Goal: Transaction & Acquisition: Purchase product/service

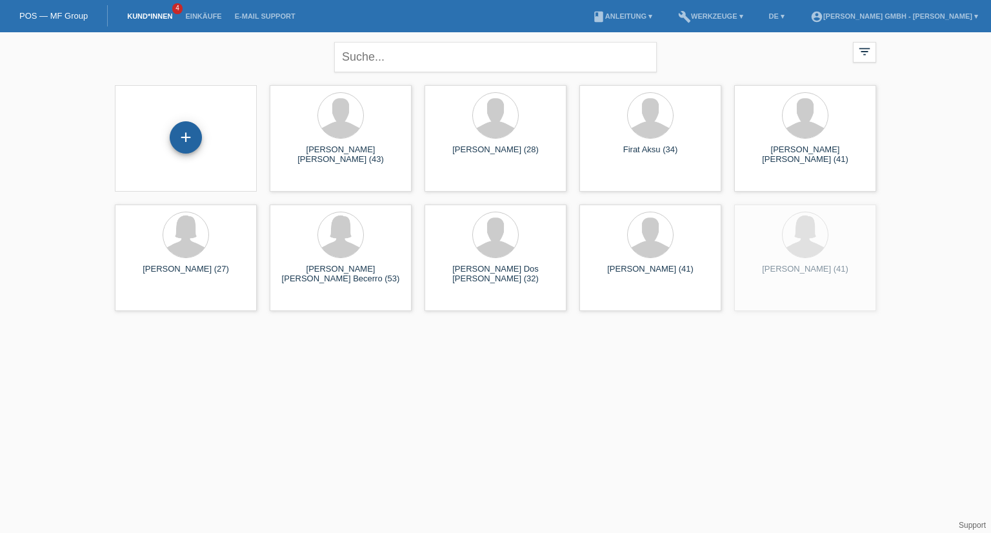
click at [191, 134] on div "+" at bounding box center [185, 137] width 31 height 22
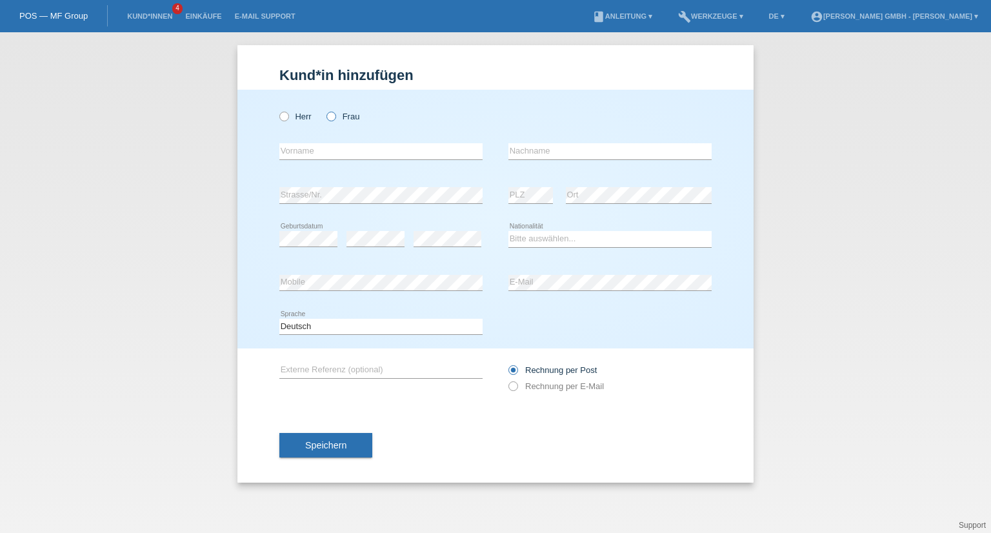
click at [339, 115] on label "Frau" at bounding box center [342, 117] width 33 height 10
click at [335, 115] on input "Frau" at bounding box center [330, 116] width 8 height 8
radio input "true"
click at [310, 151] on input "text" at bounding box center [380, 151] width 203 height 16
click at [339, 145] on input "text" at bounding box center [380, 151] width 203 height 16
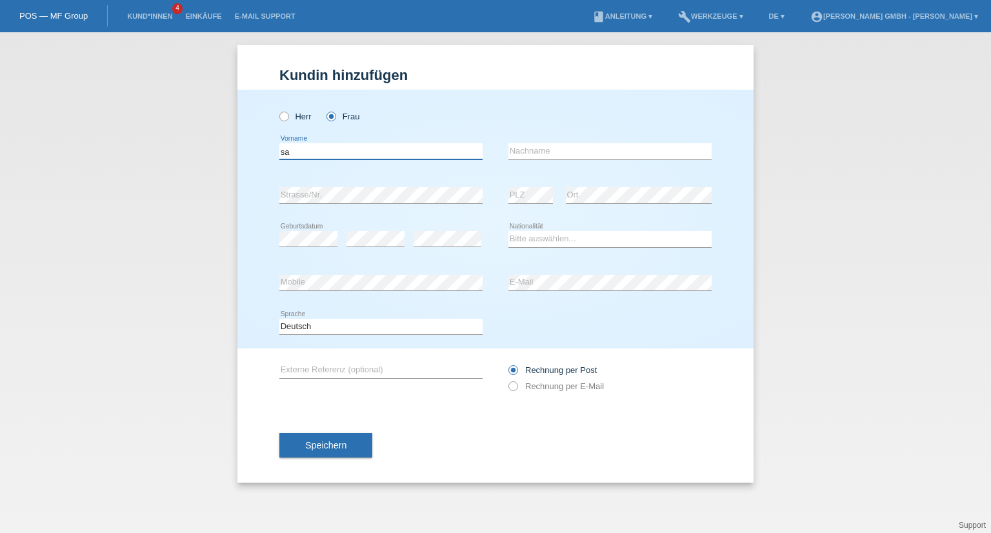
type input "s"
type input "Sabrina Maria"
type input "Wildhaber"
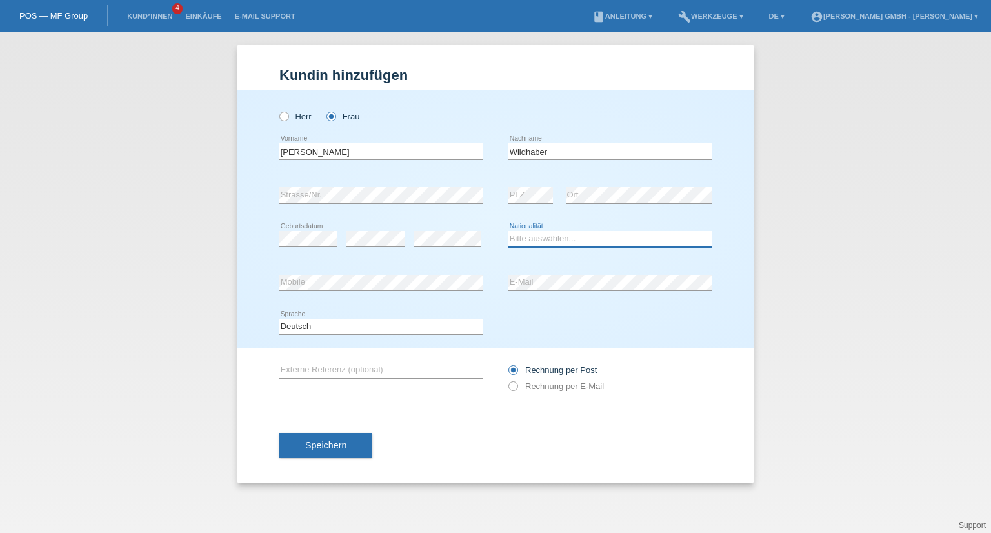
click at [541, 235] on select "Bitte auswählen... Schweiz Deutschland Liechtenstein Österreich ------------ Af…" at bounding box center [609, 238] width 203 height 15
select select "CH"
click at [508, 231] on select "Bitte auswählen... Schweiz Deutschland Liechtenstein Österreich ------------ Af…" at bounding box center [609, 238] width 203 height 15
click at [572, 386] on label "Rechnung per E-Mail" at bounding box center [555, 386] width 95 height 10
click at [543, 385] on label "Rechnung per E-Mail" at bounding box center [555, 386] width 95 height 10
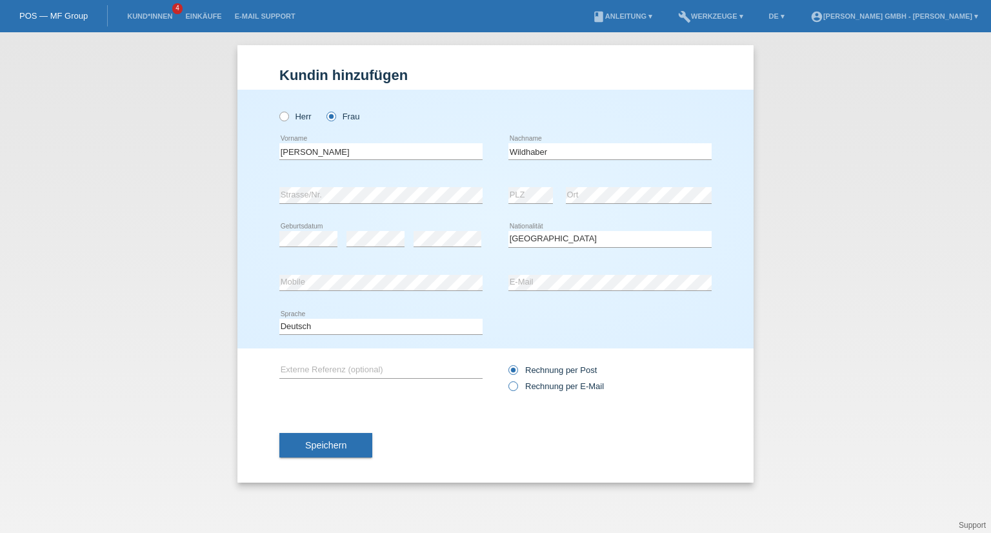
click at [517, 385] on input "Rechnung per E-Mail" at bounding box center [512, 389] width 8 height 16
radio input "true"
click at [349, 370] on input "text" at bounding box center [380, 370] width 203 height 16
click at [294, 362] on input "text" at bounding box center [380, 370] width 203 height 16
paste input "725010622WSM"
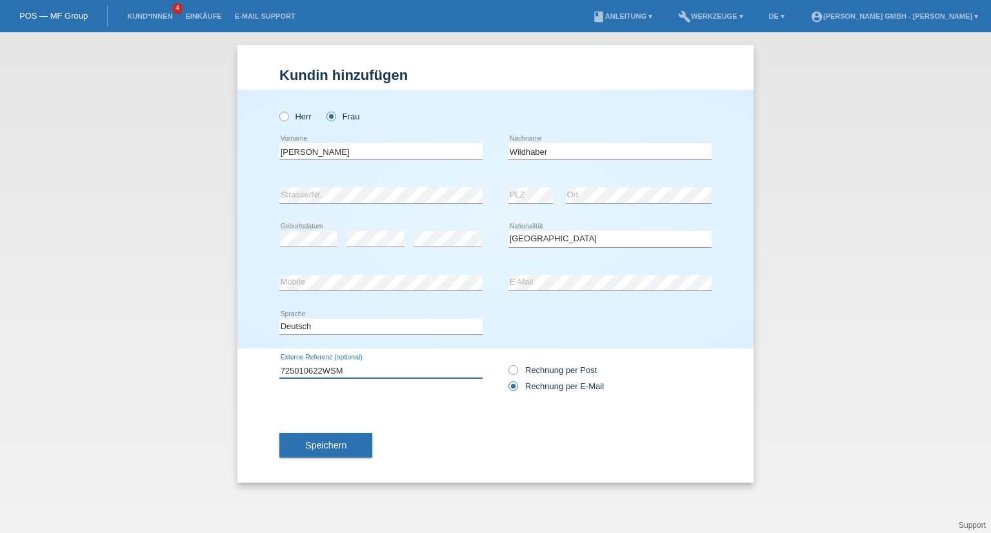
type input "725010622WSM"
click at [477, 431] on div "Speichern" at bounding box center [495, 445] width 432 height 75
click at [346, 446] on span "Speichern" at bounding box center [325, 445] width 41 height 10
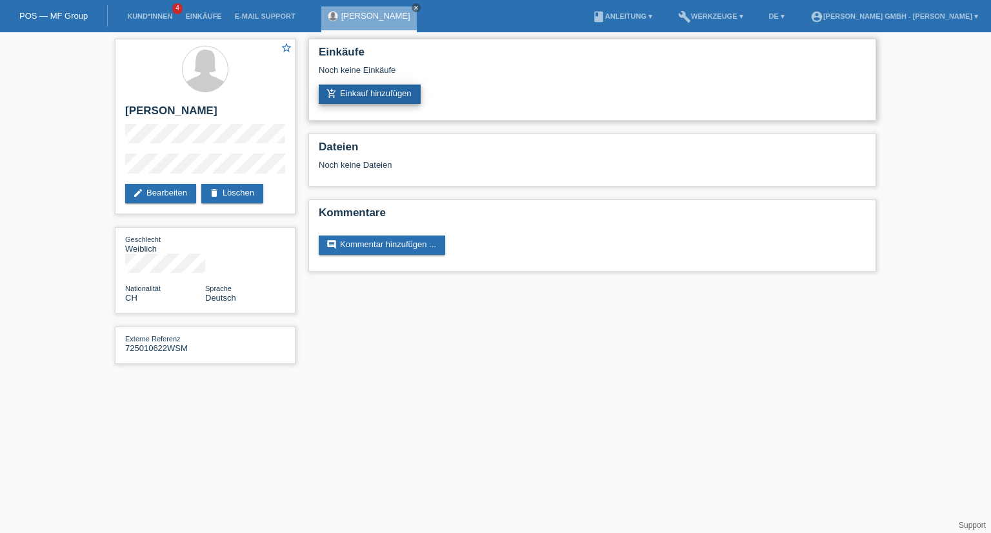
click at [388, 86] on link "add_shopping_cart Einkauf hinzufügen" at bounding box center [370, 94] width 102 height 19
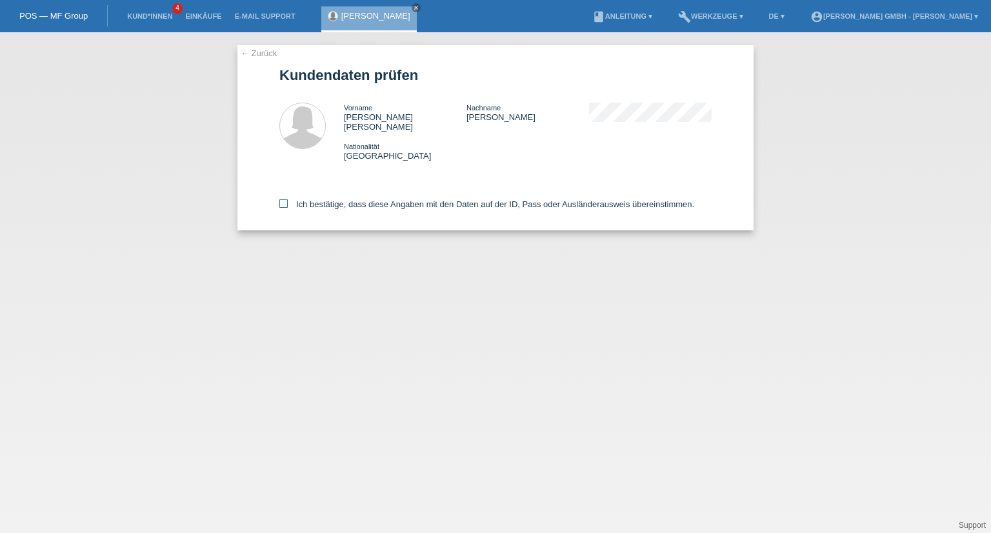
click at [285, 199] on icon at bounding box center [283, 203] width 8 height 8
click at [285, 199] on input "Ich bestätige, dass diese Angaben mit den Daten auf der ID, Pass oder Ausländer…" at bounding box center [283, 203] width 8 height 8
checkbox input "true"
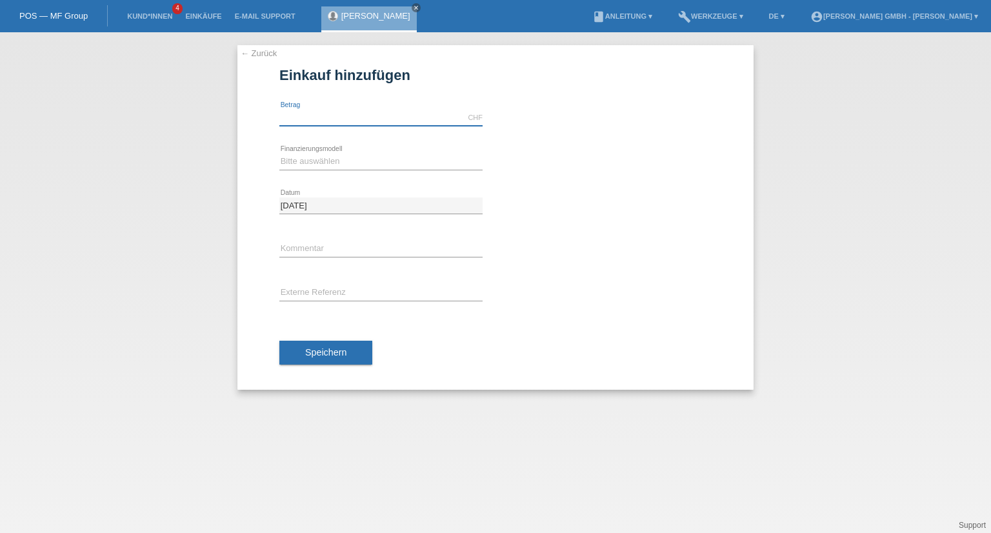
click at [295, 111] on input "text" at bounding box center [380, 118] width 203 height 16
type input "1449.00"
click at [307, 165] on select "Bitte auswählen Kauf auf Rechnung mit Teilzahlungsoption Fixe Raten" at bounding box center [380, 161] width 203 height 15
select select "198"
click at [279, 154] on select "Bitte auswählen Kauf auf Rechnung mit Teilzahlungsoption Fixe Raten" at bounding box center [380, 161] width 203 height 15
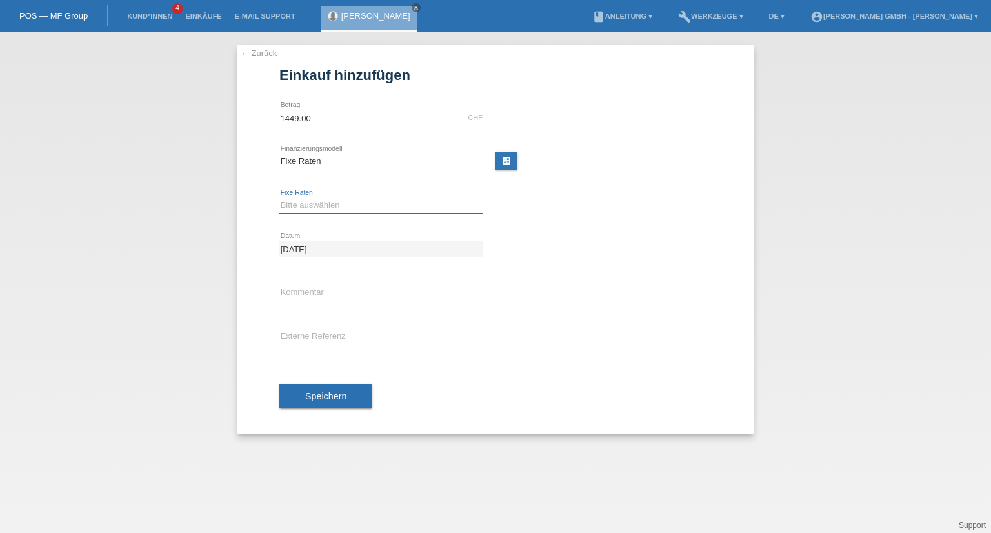
drag, startPoint x: 320, startPoint y: 197, endPoint x: 317, endPoint y: 207, distance: 10.6
click at [320, 197] on select "Bitte auswählen 12 Raten 24 Raten" at bounding box center [380, 204] width 203 height 15
select select "531"
click at [279, 197] on select "Bitte auswählen 12 Raten 24 Raten" at bounding box center [380, 204] width 203 height 15
click at [306, 339] on input "text" at bounding box center [380, 336] width 203 height 16
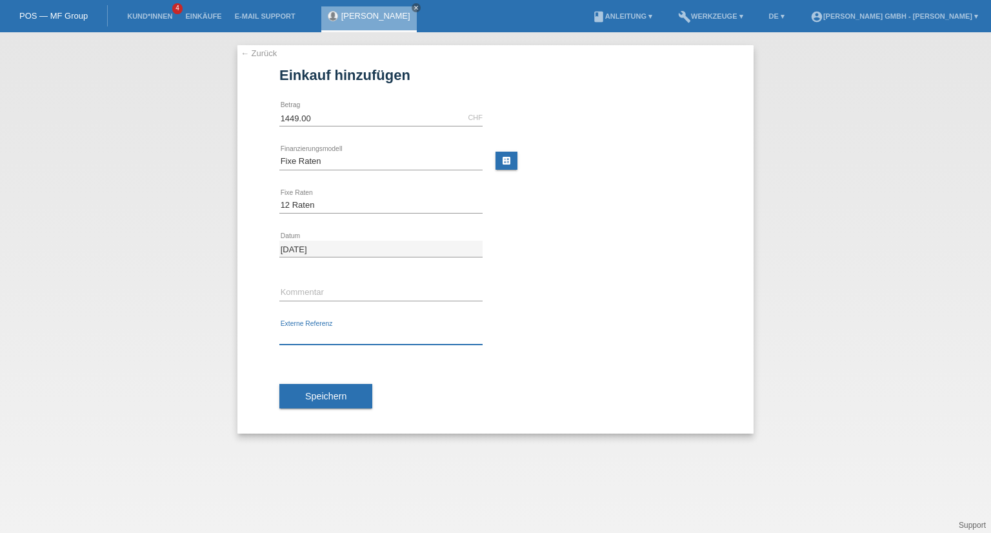
paste input "725010622WSM"
type input "725010622WSM"
click at [339, 391] on span "Speichern" at bounding box center [325, 396] width 41 height 10
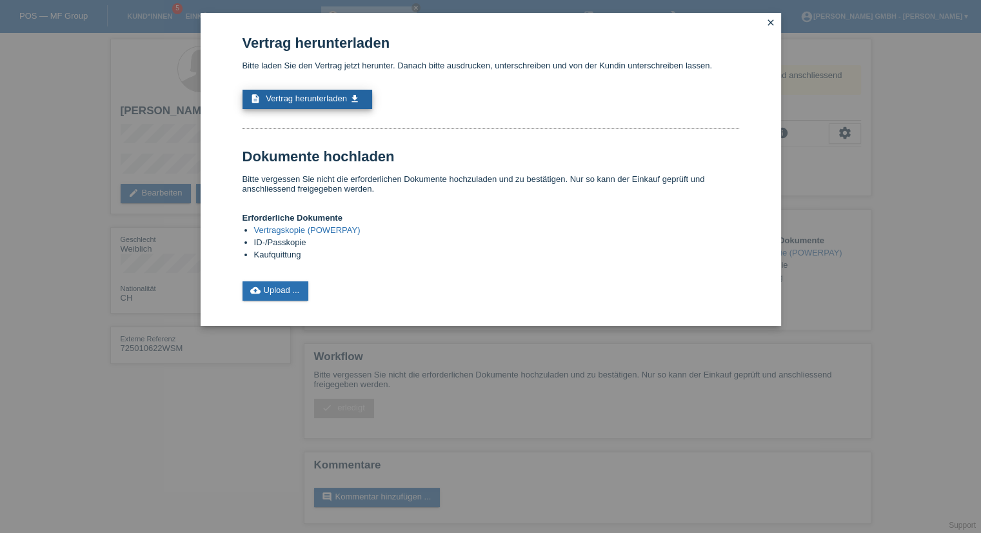
click at [345, 94] on span "Vertrag herunterladen" at bounding box center [306, 99] width 81 height 10
drag, startPoint x: 768, startPoint y: 24, endPoint x: 763, endPoint y: 35, distance: 13.0
click at [768, 23] on icon "close" at bounding box center [771, 22] width 10 height 10
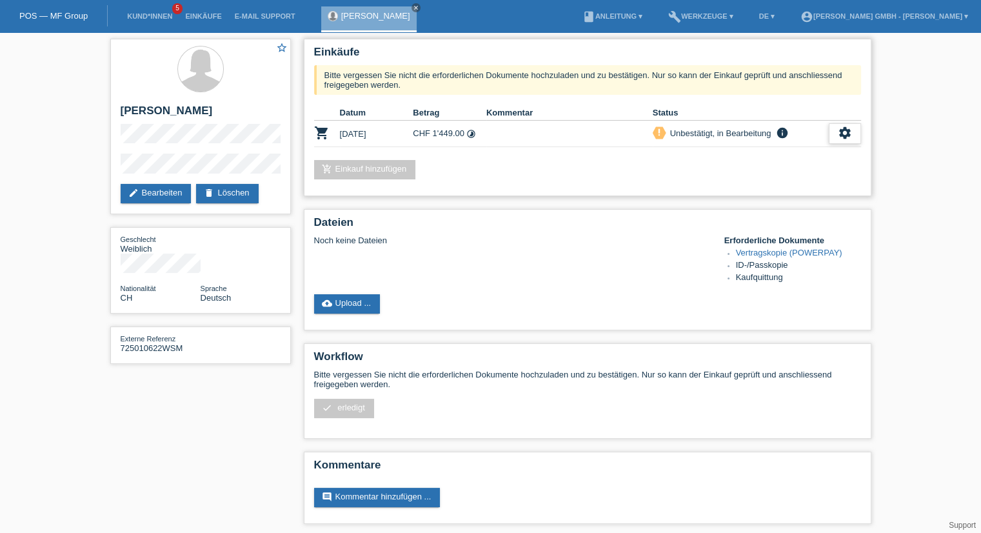
click at [846, 134] on icon "settings" at bounding box center [845, 133] width 14 height 14
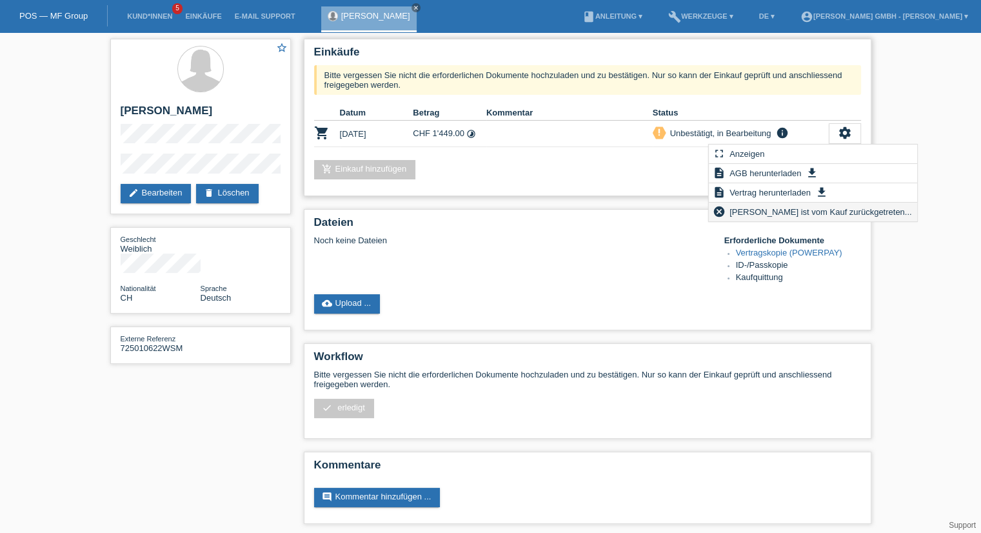
click at [751, 210] on span "Kundin ist vom Kauf zurückgetreten..." at bounding box center [821, 211] width 186 height 15
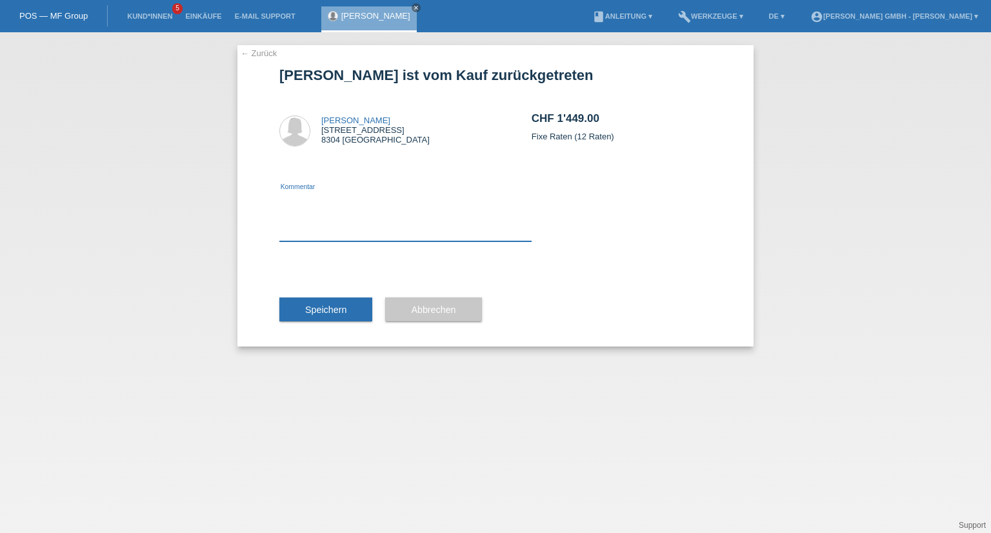
click at [310, 235] on textarea at bounding box center [405, 217] width 252 height 50
type textarea "Kunde möchten noch etwas dazu bestellen."
click at [339, 306] on span "Speichern" at bounding box center [325, 310] width 41 height 10
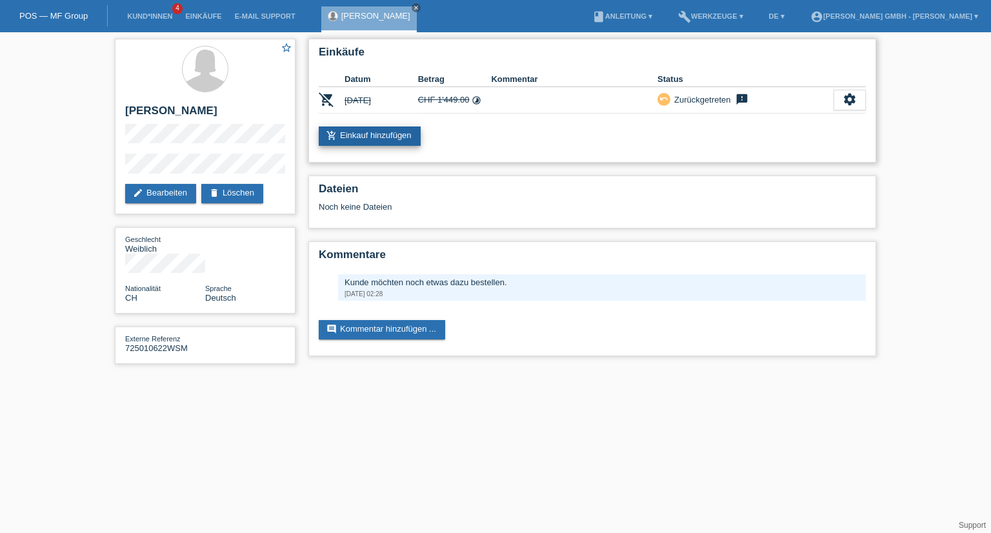
click at [390, 138] on link "add_shopping_cart Einkauf hinzufügen" at bounding box center [370, 135] width 102 height 19
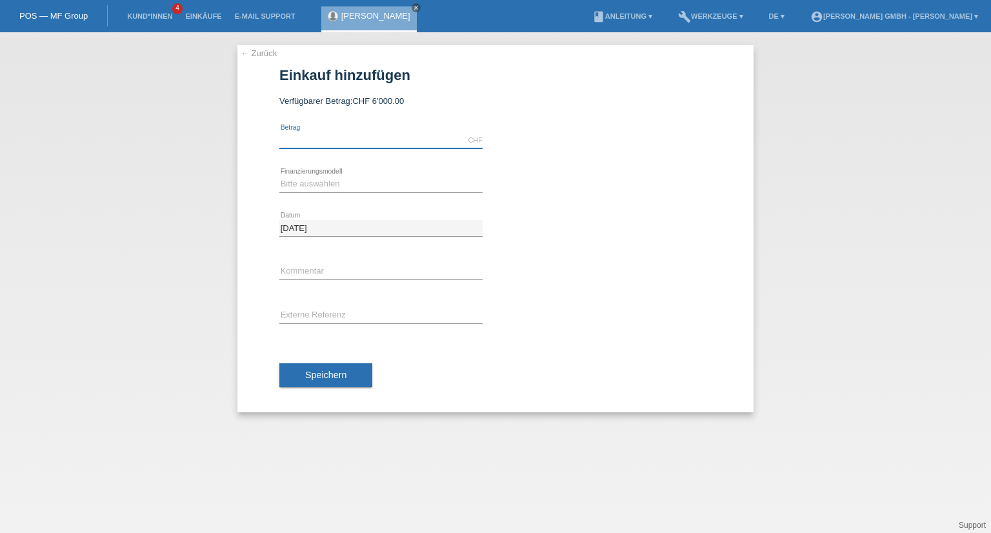
click at [318, 139] on input "text" at bounding box center [380, 140] width 203 height 16
type input "1648.00"
click at [319, 180] on select "Bitte auswählen Kauf auf Rechnung mit Teilzahlungsoption Fixe Raten" at bounding box center [380, 183] width 203 height 15
select select "198"
click at [279, 176] on select "Bitte auswählen Kauf auf Rechnung mit Teilzahlungsoption Fixe Raten" at bounding box center [380, 183] width 203 height 15
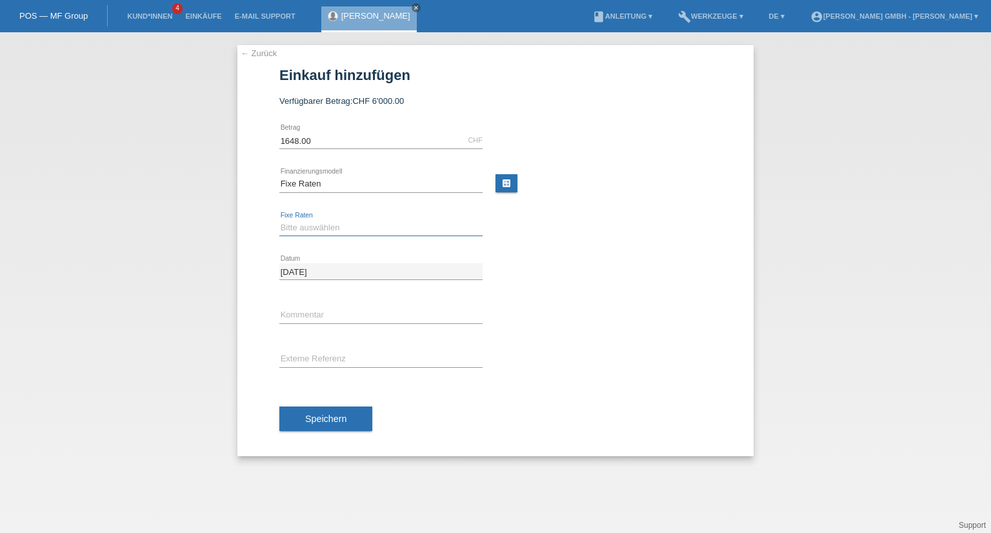
drag, startPoint x: 310, startPoint y: 225, endPoint x: 310, endPoint y: 233, distance: 7.7
click at [310, 225] on select "Bitte auswählen 12 Raten 24 Raten" at bounding box center [380, 227] width 203 height 15
select select "531"
click at [279, 220] on select "Bitte auswählen 12 Raten 24 Raten" at bounding box center [380, 227] width 203 height 15
click at [315, 361] on input "text" at bounding box center [380, 359] width 203 height 16
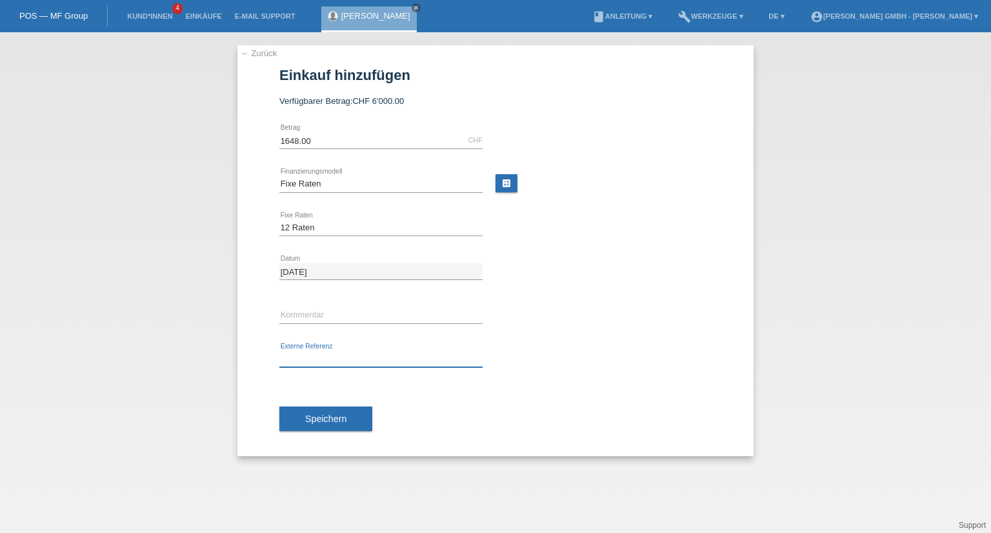
paste input "725010622WSM"
type input "725010622WSM"
click at [486, 404] on div "Speichern" at bounding box center [495, 418] width 432 height 75
click at [343, 429] on button "Speichern" at bounding box center [325, 418] width 93 height 25
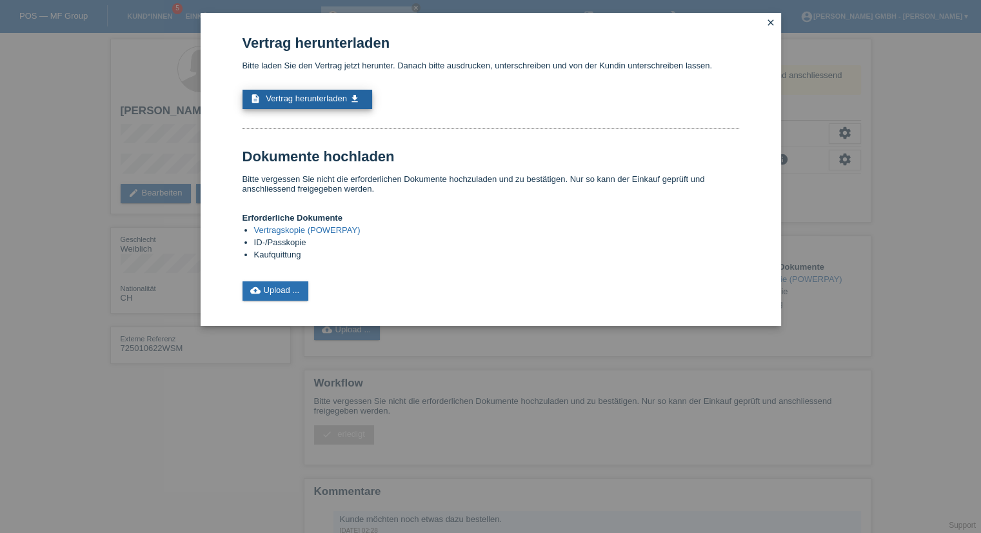
click at [299, 96] on span "Vertrag herunterladen" at bounding box center [306, 99] width 81 height 10
click at [769, 21] on icon "close" at bounding box center [771, 22] width 10 height 10
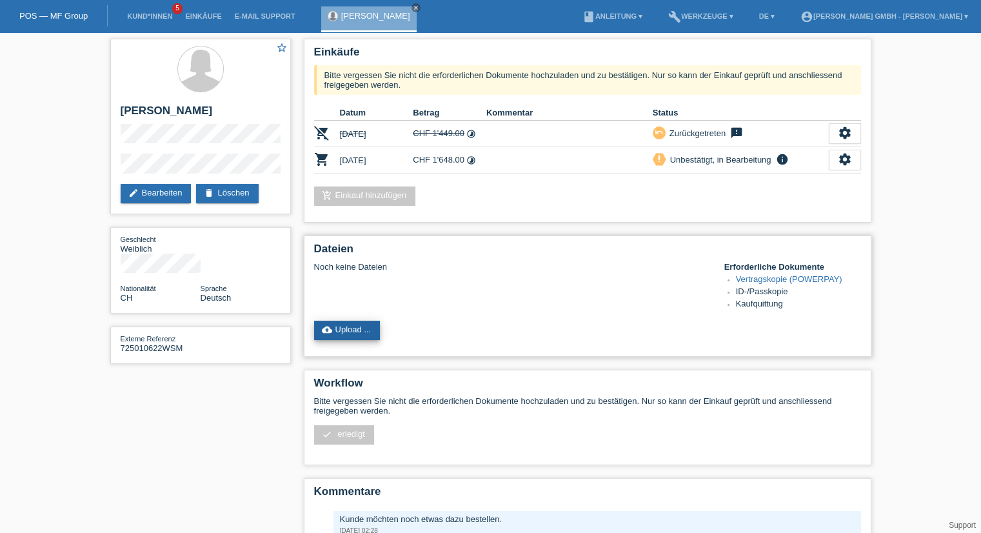
click at [354, 332] on link "cloud_upload Upload ..." at bounding box center [347, 330] width 66 height 19
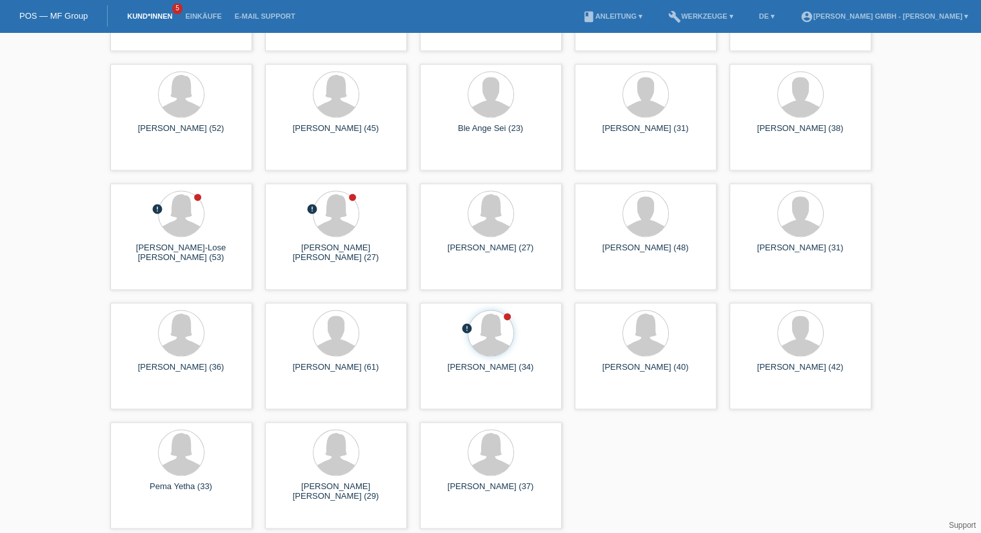
scroll to position [1813, 0]
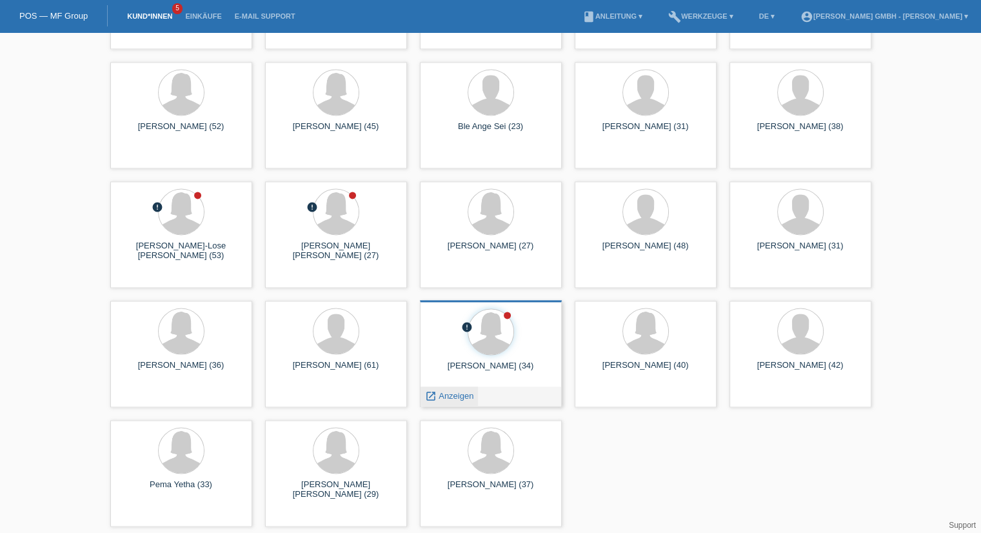
click at [454, 391] on span "Anzeigen" at bounding box center [456, 396] width 35 height 10
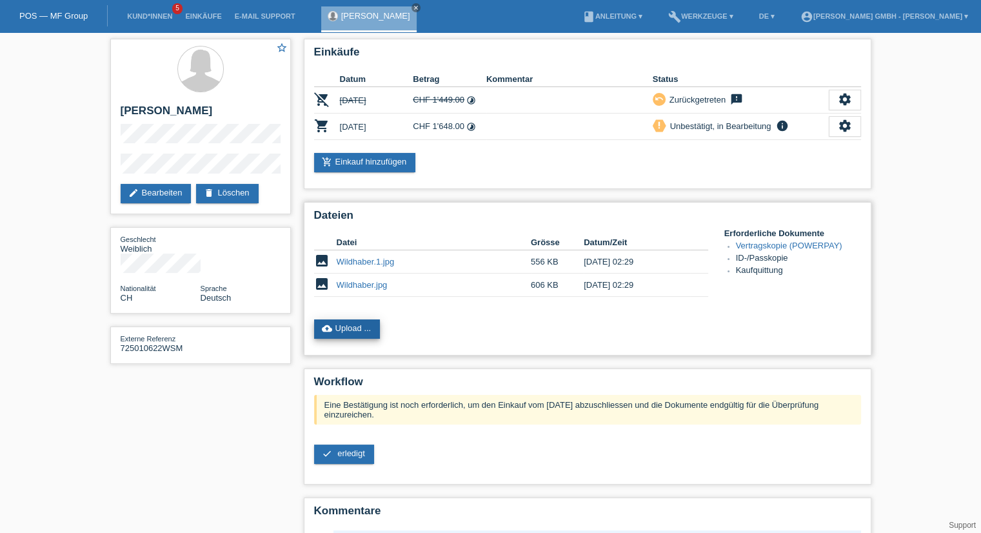
click at [352, 329] on link "cloud_upload Upload ..." at bounding box center [347, 328] width 66 height 19
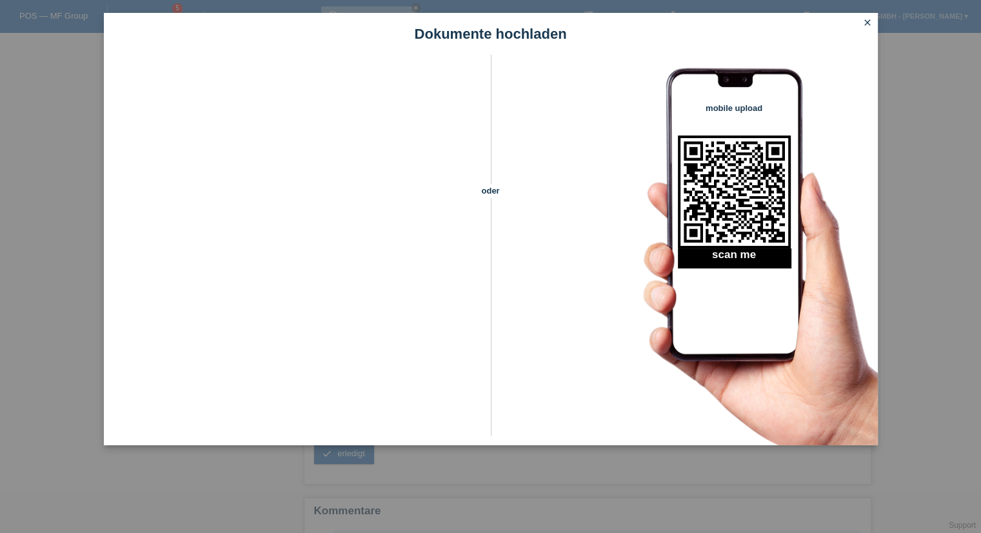
click at [867, 24] on icon "close" at bounding box center [868, 22] width 10 height 10
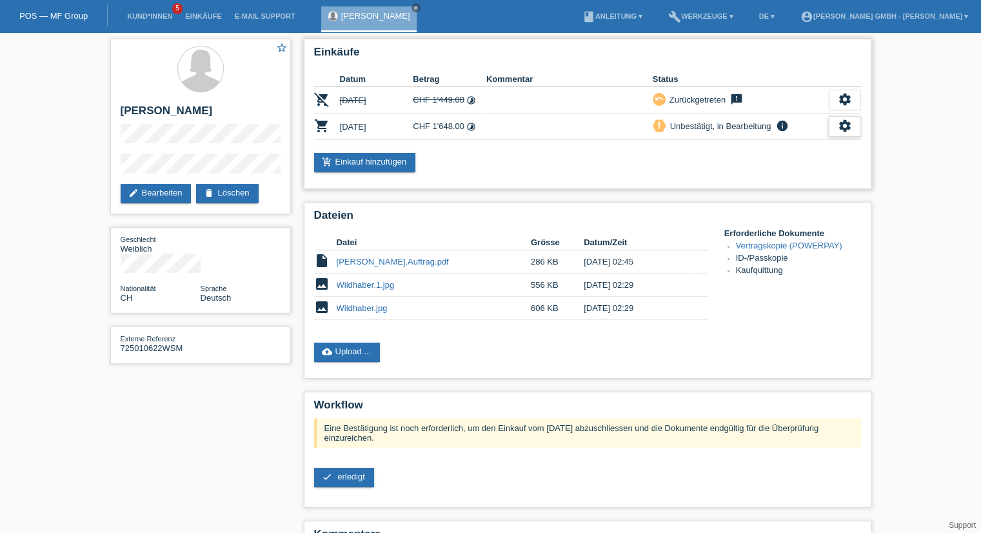
click at [848, 130] on icon "settings" at bounding box center [845, 126] width 14 height 14
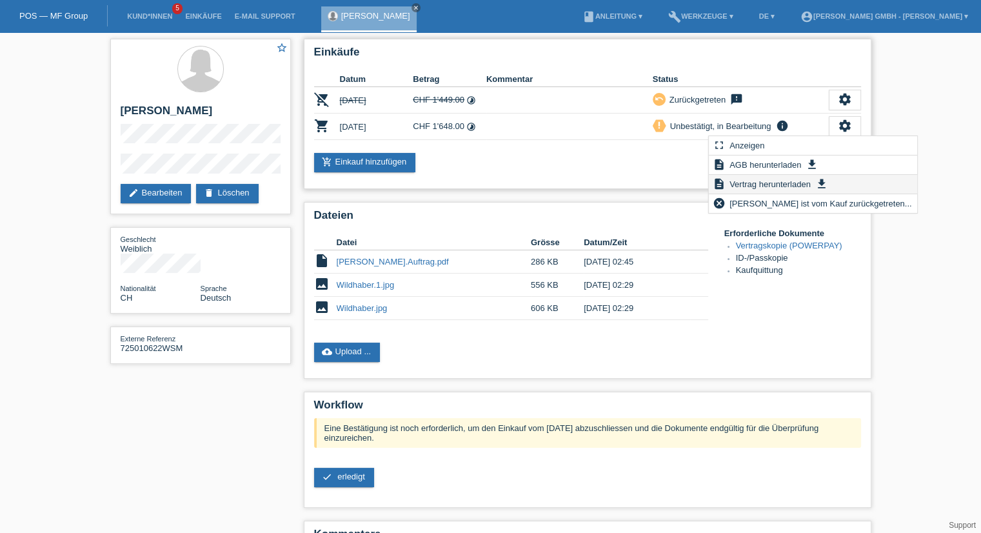
click at [768, 183] on span "Vertrag herunterladen" at bounding box center [770, 183] width 85 height 15
